Goal: Information Seeking & Learning: Learn about a topic

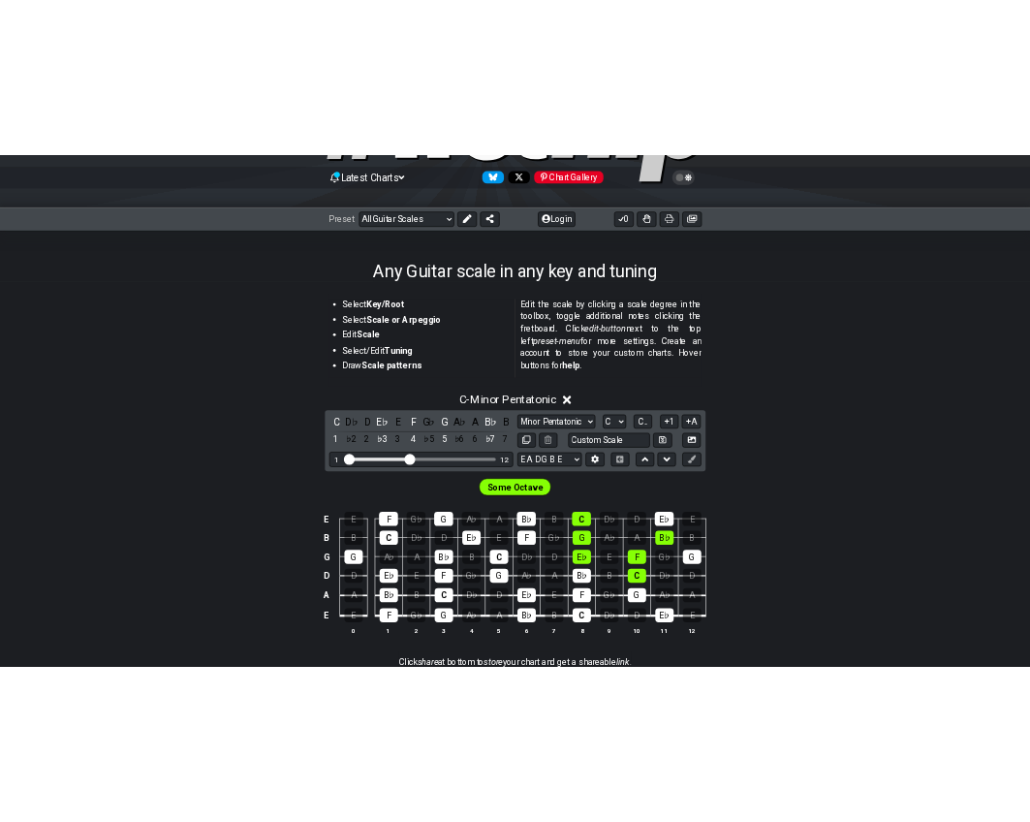
scroll to position [162, 0]
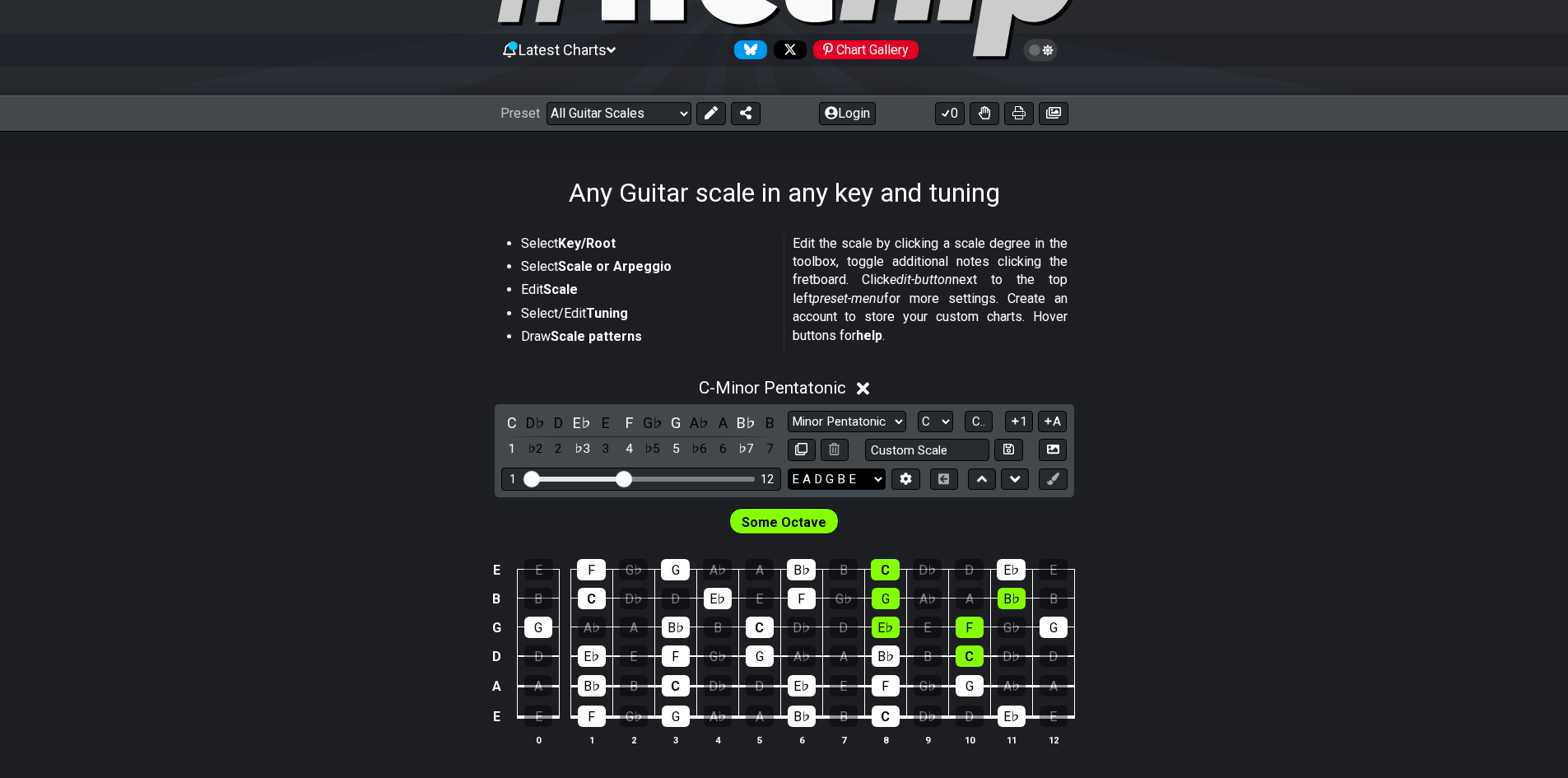
click at [850, 487] on select "E A D G B E E A D G B E E A D G B E B E A D F♯ B A D G C E A D A D G B E E♭ A♭ …" at bounding box center [836, 479] width 98 height 22
select select "Eb Ab Db Gb Bb Eb"
click at [787, 468] on select "E A D G B E E A D G B E E A D G B E B E A D F♯ B A D G C E A D A D G B E E♭ A♭ …" at bounding box center [836, 479] width 98 height 22
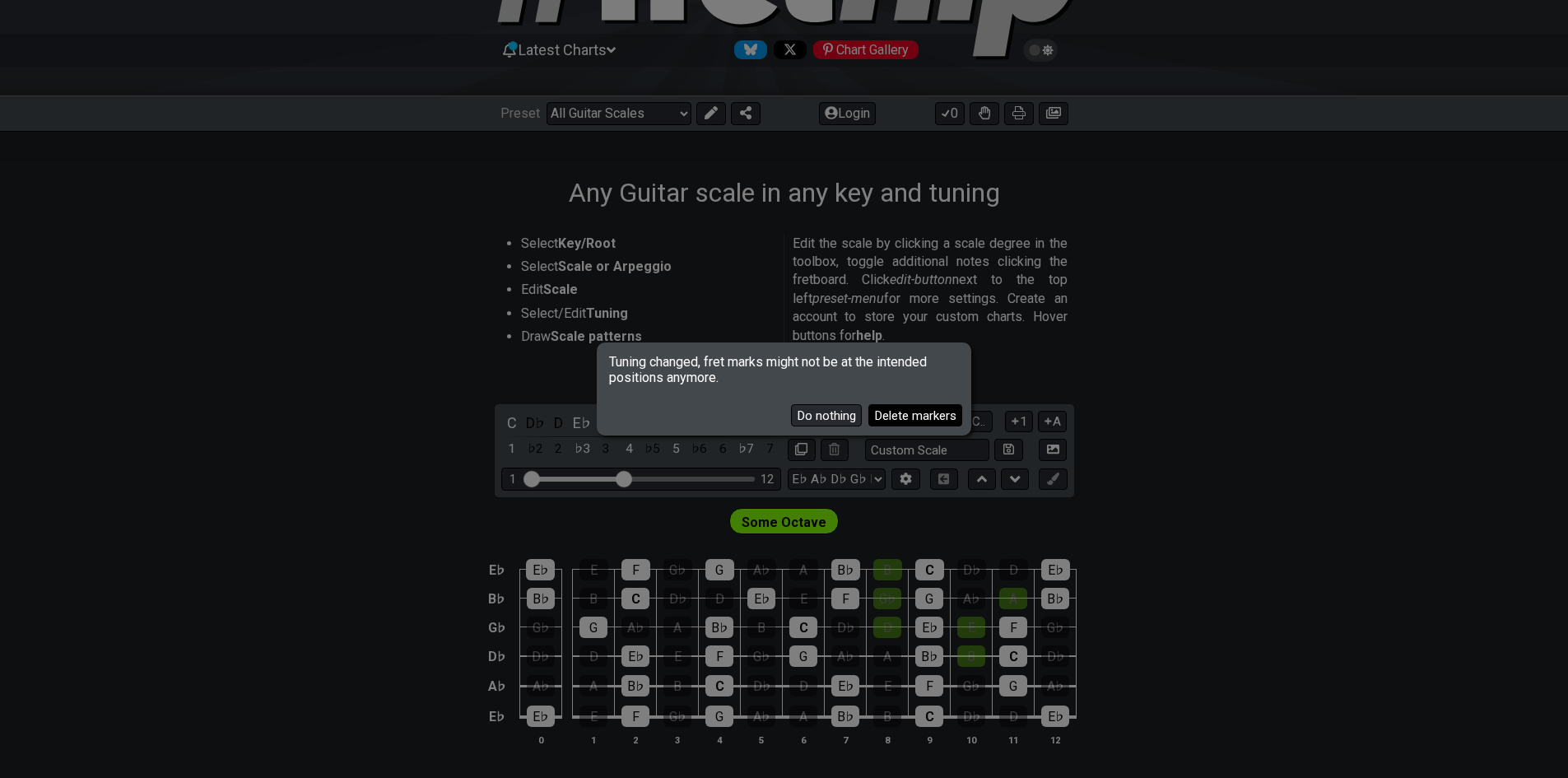
click at [889, 416] on button "Delete markers" at bounding box center [915, 415] width 93 height 22
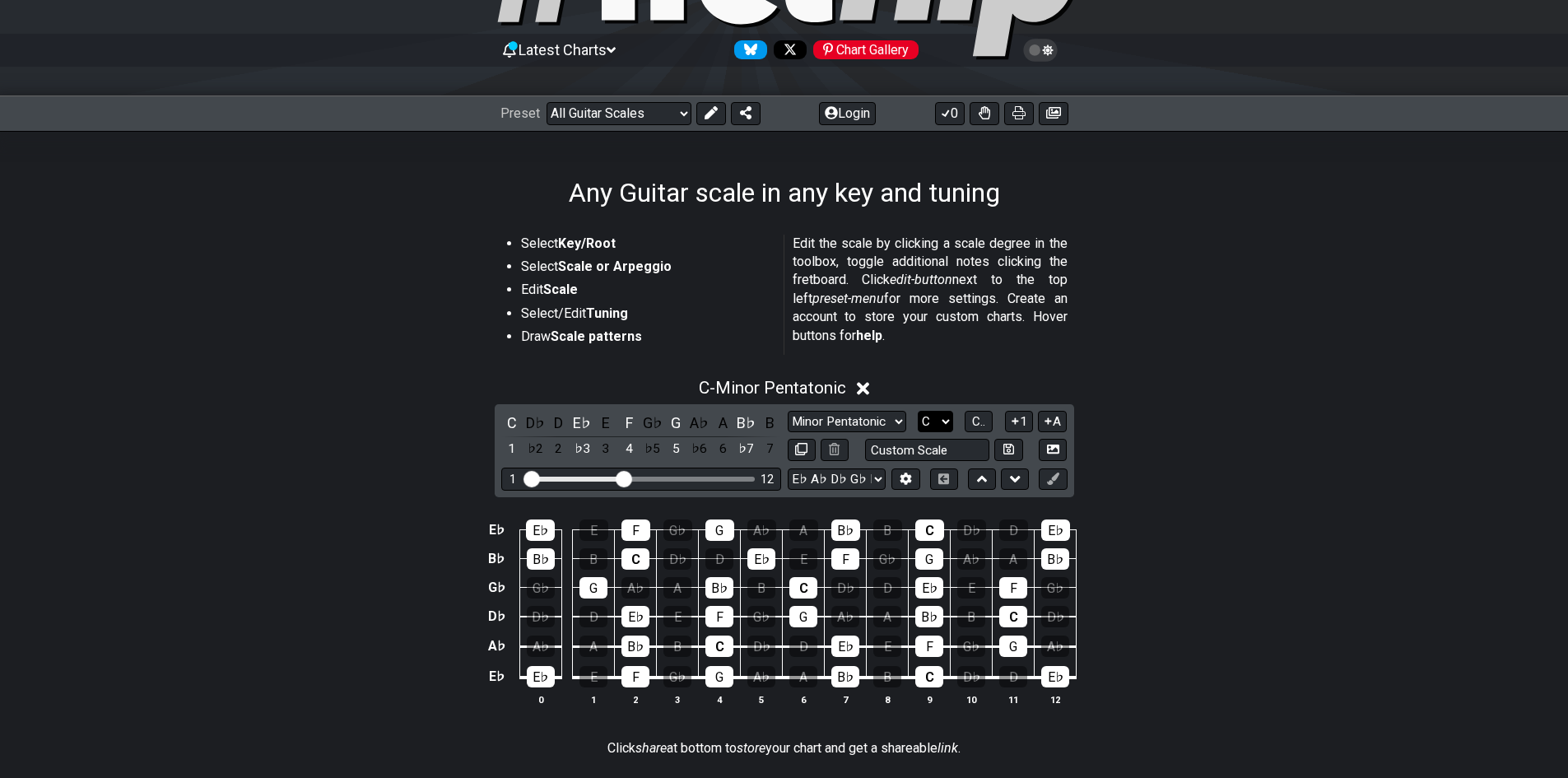
click at [947, 414] on select "A♭ A A♯ B♭ B C C♯ D♭ D D♯ E♭ E F F♯ G♭ G G♯" at bounding box center [936, 422] width 36 height 22
click at [979, 423] on span "C.." at bounding box center [979, 420] width 14 height 14
click at [979, 423] on span "1..7" at bounding box center [979, 420] width 20 height 14
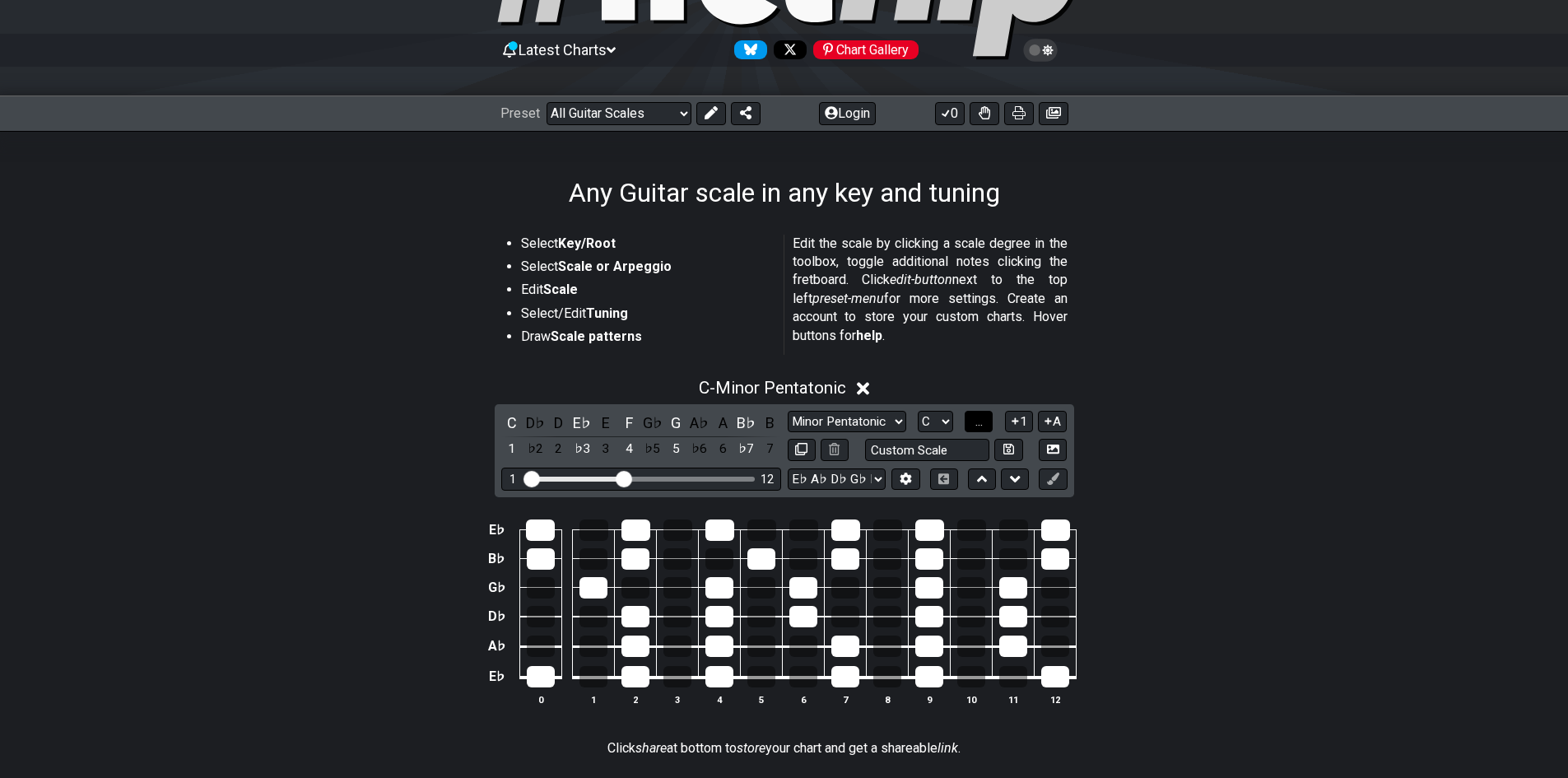
click at [979, 429] on button "..." at bounding box center [979, 422] width 28 height 22
click at [973, 426] on span "C.." at bounding box center [979, 420] width 14 height 14
click at [973, 426] on span "1..7" at bounding box center [979, 420] width 20 height 14
click at [975, 426] on span "..." at bounding box center [979, 420] width 8 height 14
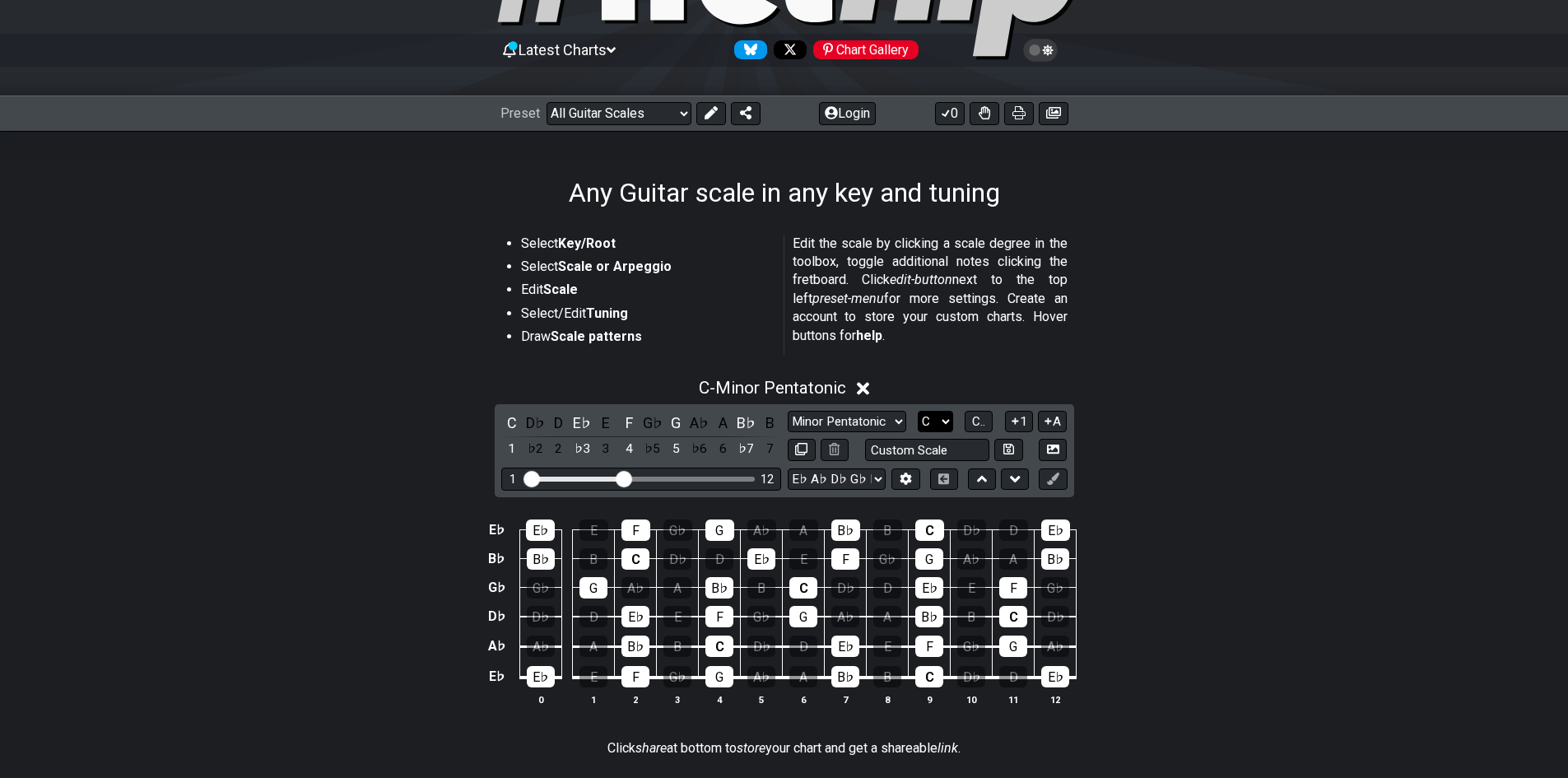
click at [946, 430] on select "A♭ A A♯ B♭ B C C♯ D♭ D D♯ E♭ E F F♯ G♭ G G♯" at bounding box center [936, 422] width 36 height 22
select select "Eb"
click at [918, 411] on select "A♭ A A♯ B♭ B C C♯ D♭ D D♯ E♭ E F F♯ G♭ G G♯" at bounding box center [936, 422] width 36 height 22
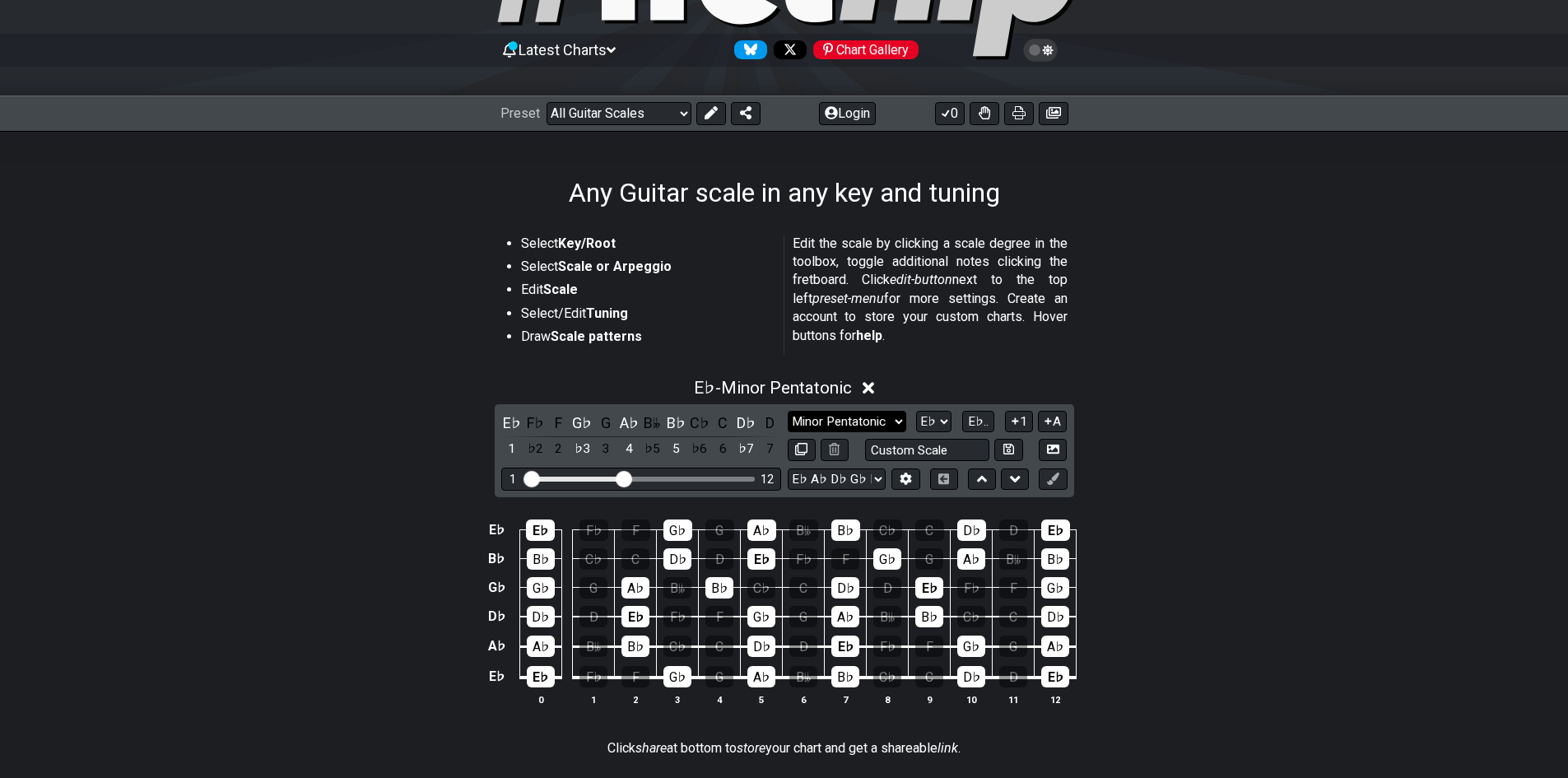
click at [891, 415] on select "Minor Pentatonic Root Minor Pentatonic Major Pentatonic Minor Blues Major Blues…" at bounding box center [847, 422] width 119 height 22
select select "Minor / Aeolian"
click at [787, 411] on select "Minor Pentatonic Root Minor Pentatonic Major Pentatonic Minor Blues Major Blues…" at bounding box center [847, 422] width 119 height 22
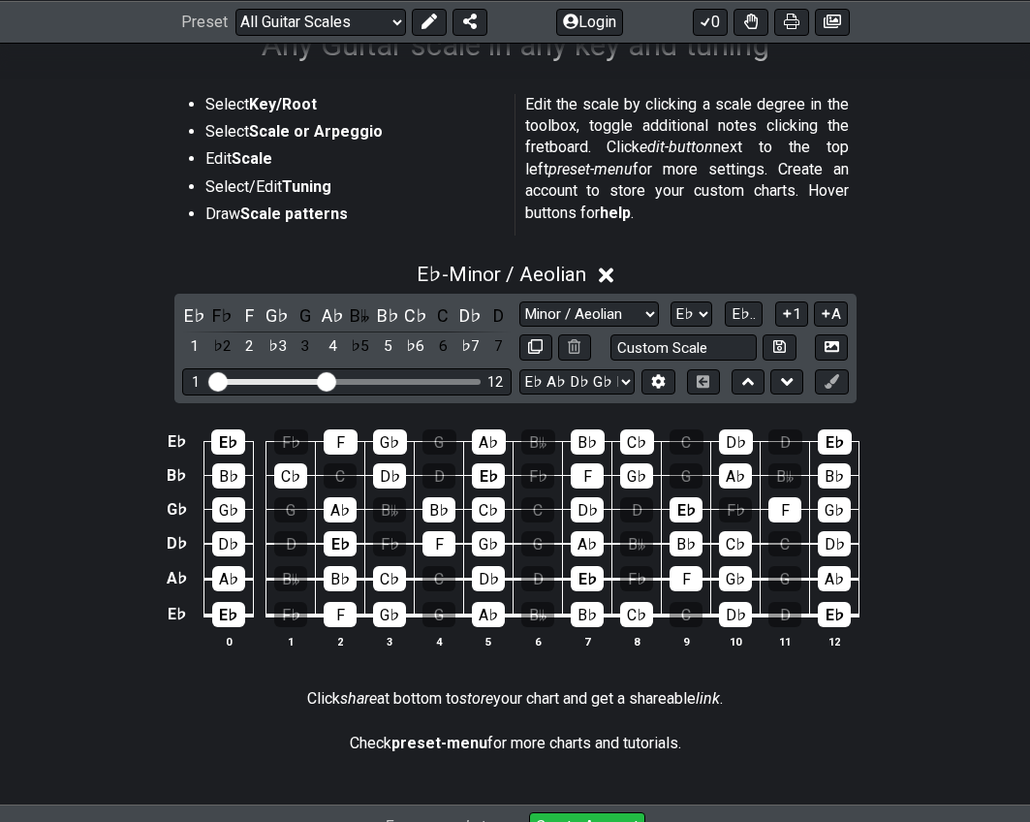
scroll to position [323, 0]
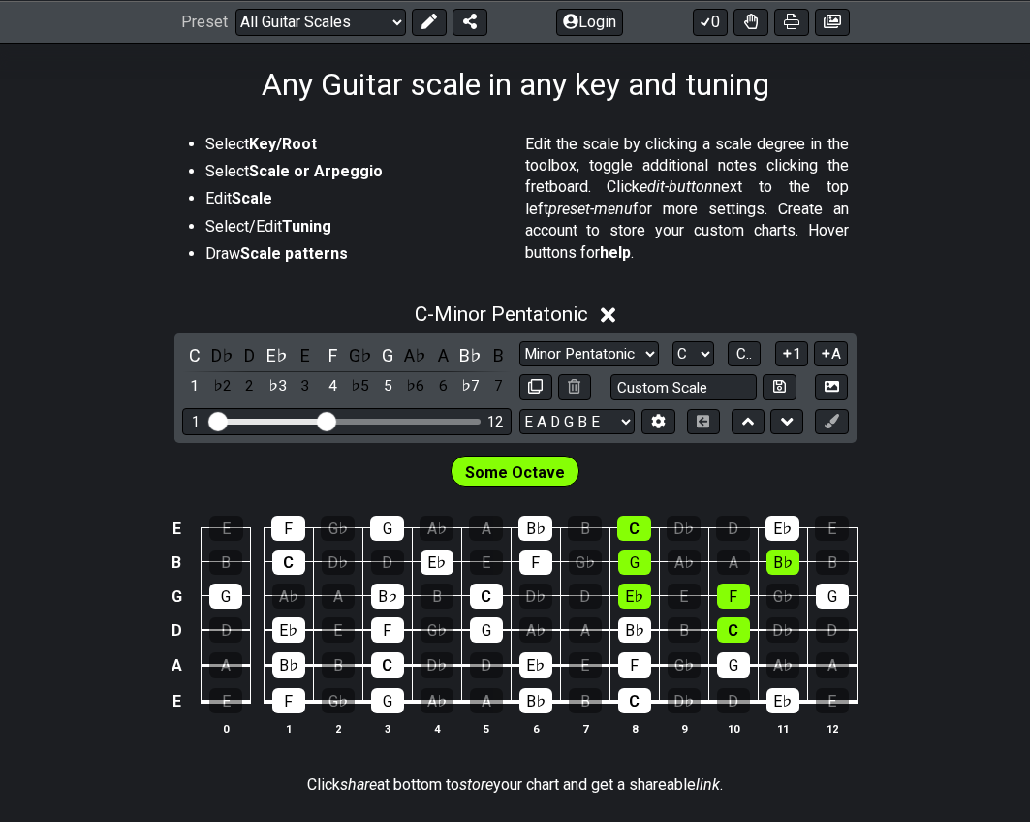
scroll to position [323, 0]
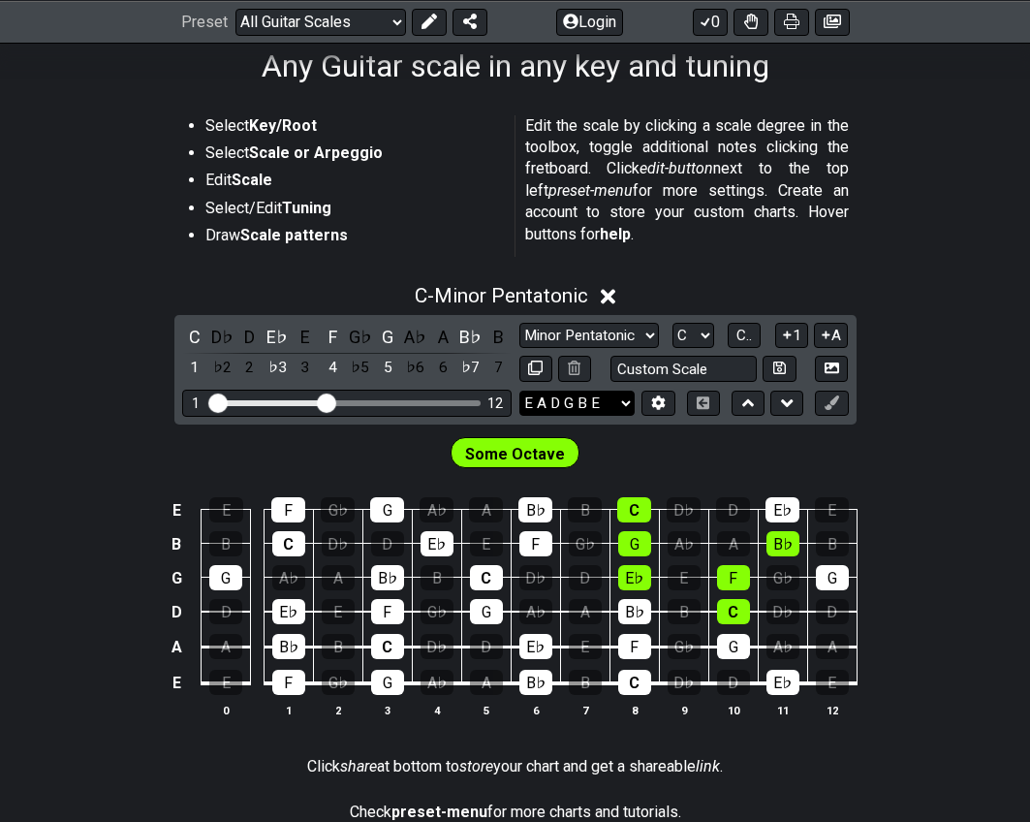
click at [550, 392] on select "E A D G B E E A D G B E E A D G B E B E A D F♯ B A D G C E A D A D G B E E♭ A♭ …" at bounding box center [576, 404] width 115 height 26
select select "Eb Ab Db Gb Bb Eb"
click at [519, 391] on select "E A D G B E E A D G B E E A D G B E B E A D F♯ B A D G C E A D A D G B E E♭ A♭ …" at bounding box center [576, 404] width 115 height 26
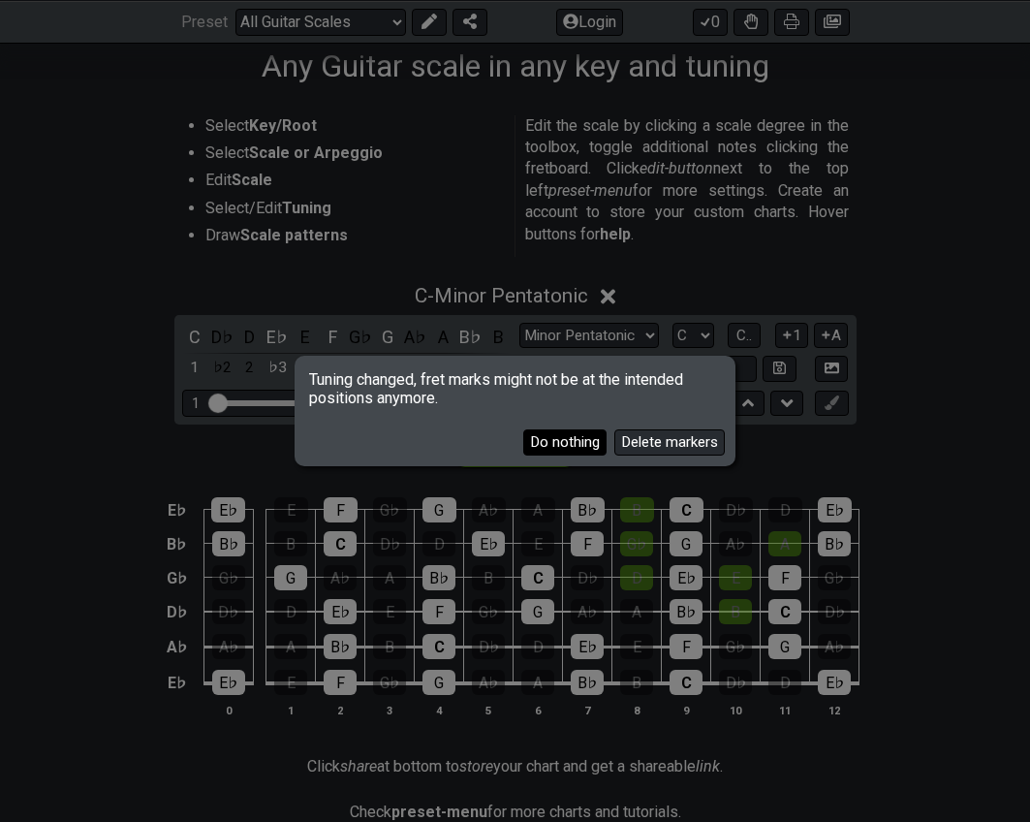
click at [583, 449] on button "Do nothing" at bounding box center [564, 442] width 83 height 26
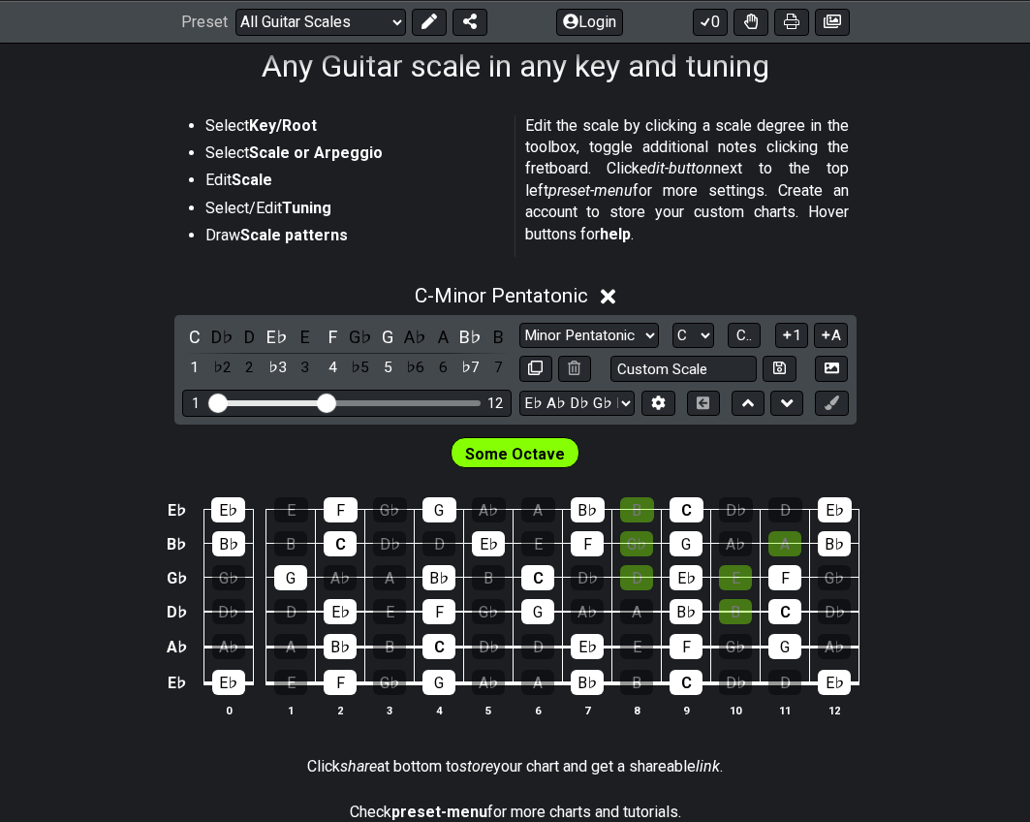
click at [516, 453] on span "Some Octave" at bounding box center [515, 454] width 100 height 28
click at [614, 331] on select "Minor Pentatonic Root Minor Pentatonic Major Pentatonic Minor Blues Major Blues…" at bounding box center [589, 336] width 140 height 26
click at [793, 460] on div "Some Octave" at bounding box center [515, 448] width 1030 height 48
